Goal: Check status

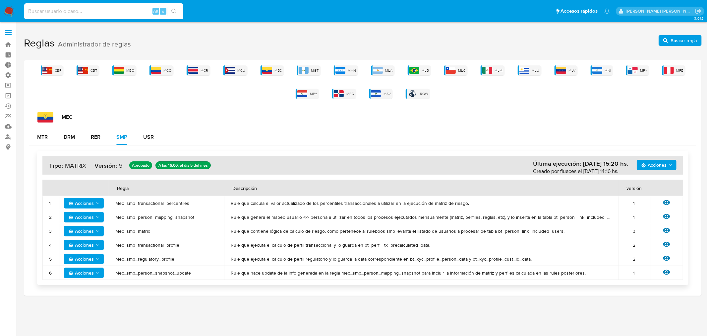
click at [71, 10] on input at bounding box center [103, 11] width 159 height 9
paste input "1513890702"
type input "1513890702"
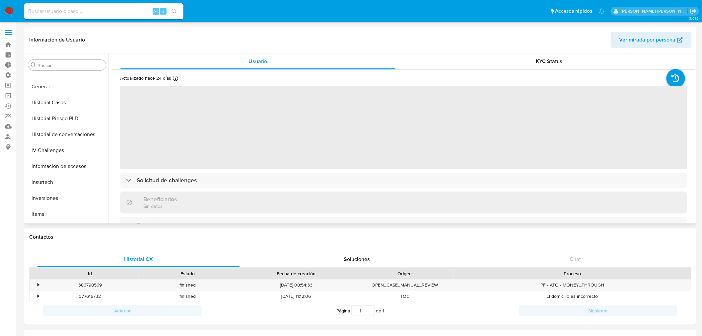
scroll to position [160, 0]
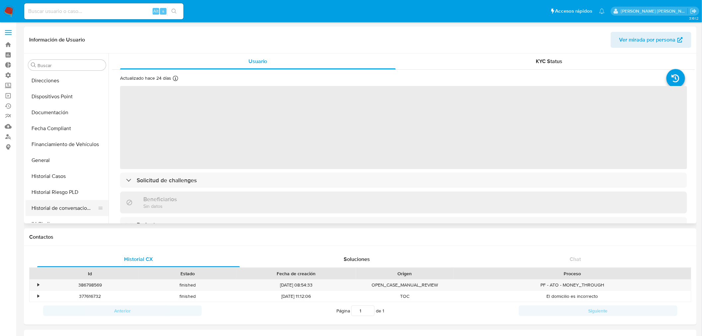
select select "10"
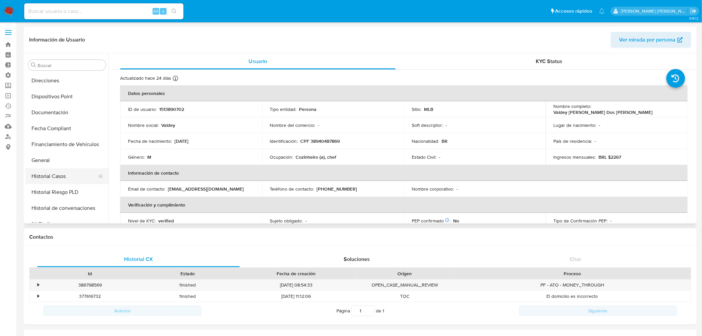
click at [45, 176] on button "Historial Casos" at bounding box center [65, 176] width 78 height 16
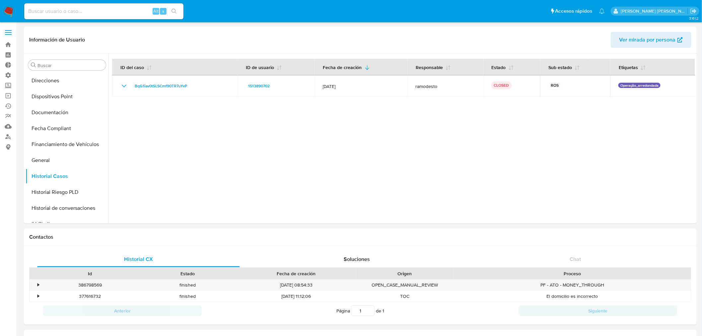
click at [101, 14] on input at bounding box center [103, 11] width 159 height 9
paste input "255520444"
type input "255520444"
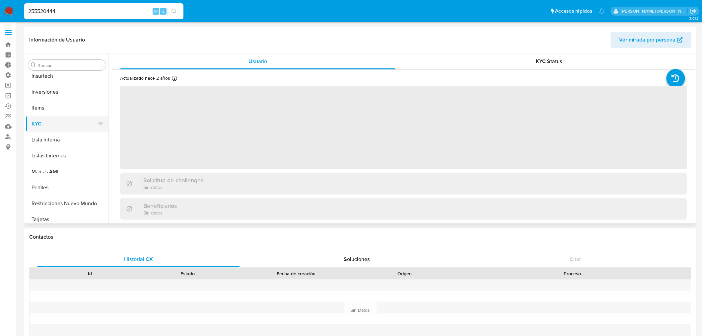
scroll to position [344, 0]
select select "10"
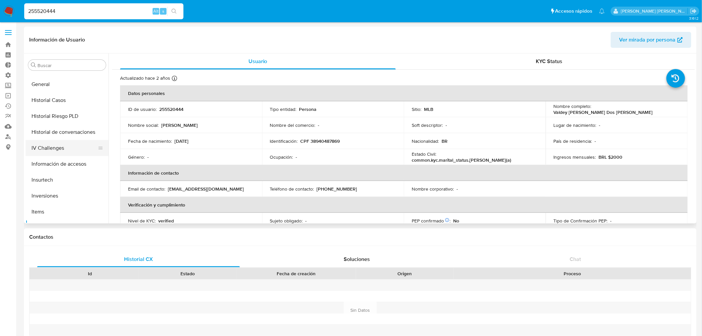
scroll to position [233, 0]
click at [56, 100] on button "Historial Casos" at bounding box center [65, 103] width 78 height 16
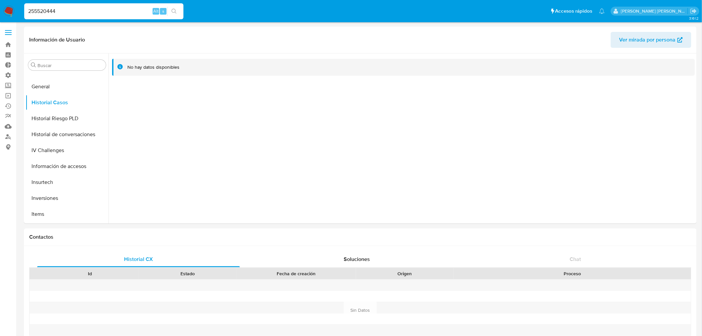
drag, startPoint x: 68, startPoint y: 9, endPoint x: 4, endPoint y: -5, distance: 65.3
paste input "050284822"
type input "2050284822"
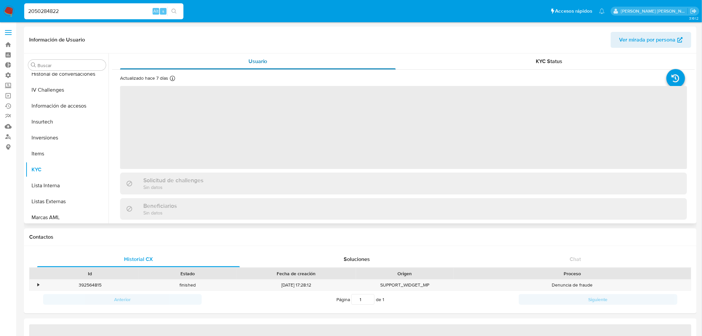
scroll to position [344, 0]
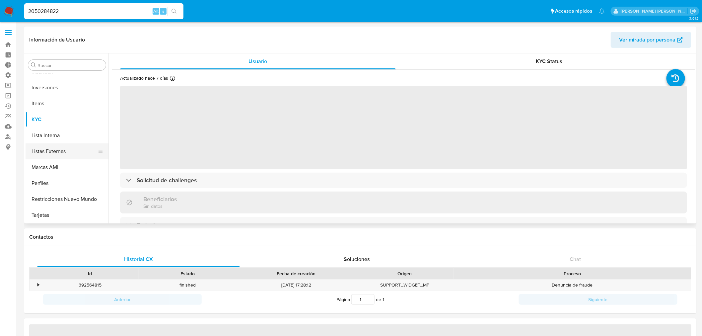
select select "10"
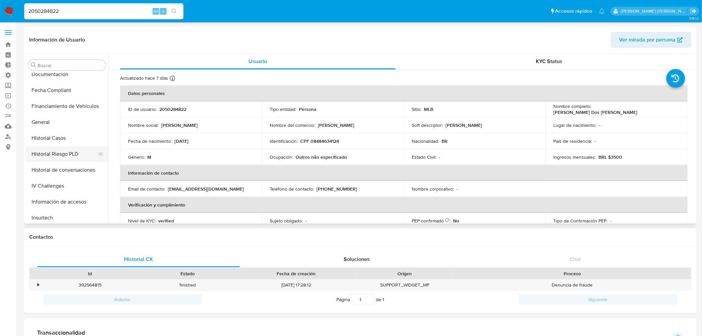
scroll to position [196, 0]
click at [34, 137] on button "Historial Casos" at bounding box center [65, 139] width 78 height 16
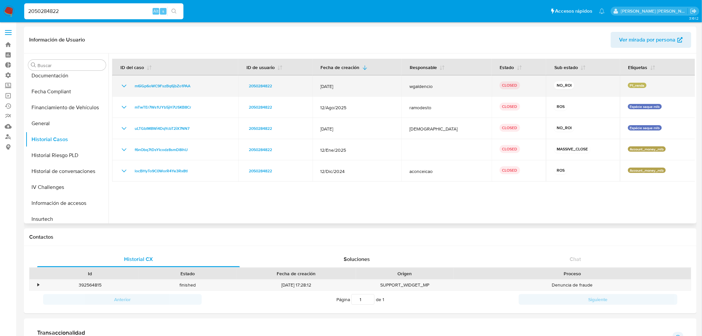
drag, startPoint x: 328, startPoint y: 87, endPoint x: 364, endPoint y: 92, distance: 36.3
click at [364, 92] on td "[DATE]" at bounding box center [356, 85] width 89 height 21
click at [360, 91] on td "[DATE]" at bounding box center [356, 85] width 89 height 21
drag, startPoint x: 552, startPoint y: 86, endPoint x: 578, endPoint y: 84, distance: 26.0
click at [578, 84] on td "NO_ROI" at bounding box center [583, 85] width 74 height 21
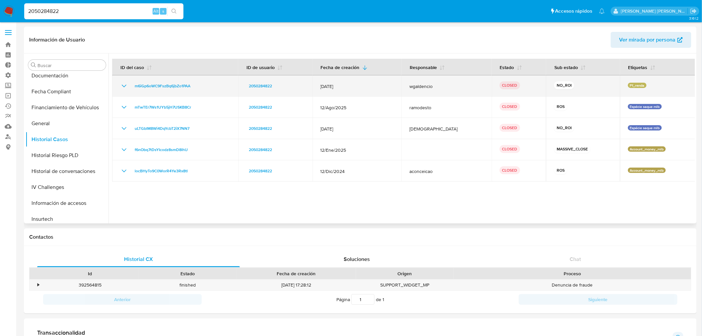
click at [578, 84] on div "NO_ROI" at bounding box center [583, 85] width 58 height 9
drag, startPoint x: 568, startPoint y: 84, endPoint x: 533, endPoint y: 82, distance: 35.9
click at [533, 82] on tr "m6iGp6oWC9FszBq6jbZo1PAA 2050284822 [DATE] wgaldencio CLOSED NO_ROI Pf_renda" at bounding box center [403, 85] width 583 height 21
click at [584, 86] on div "NO_ROI" at bounding box center [583, 85] width 58 height 9
drag, startPoint x: 584, startPoint y: 86, endPoint x: 550, endPoint y: 79, distance: 35.5
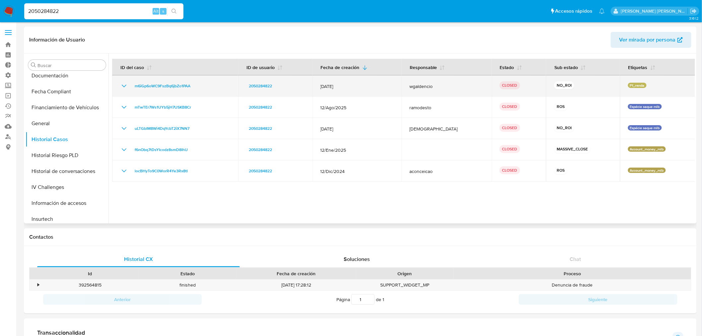
click at [550, 79] on td "NO_ROI" at bounding box center [583, 85] width 74 height 21
click at [576, 87] on div "NO_ROI" at bounding box center [583, 85] width 58 height 9
